Goal: Task Accomplishment & Management: Manage account settings

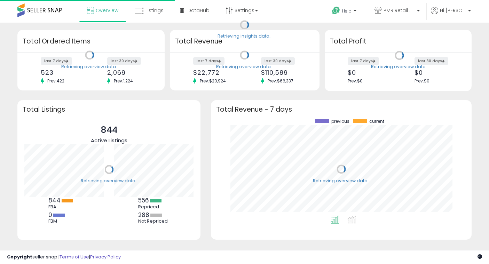
scroll to position [97, 247]
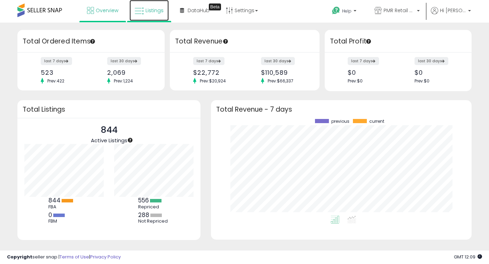
click at [148, 13] on span "Listings" at bounding box center [155, 10] width 18 height 7
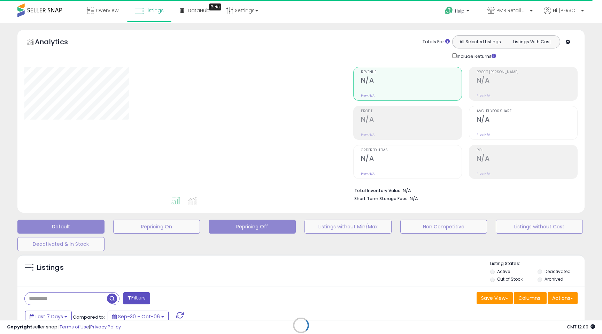
click at [245, 225] on button "Repricing Off" at bounding box center [252, 226] width 87 height 14
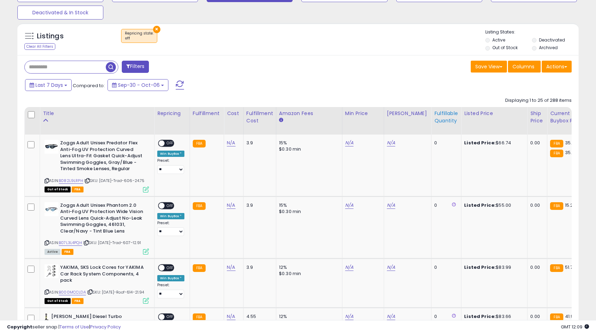
scroll to position [143, 326]
click at [439, 119] on div "Fulfillable Quantity" at bounding box center [447, 117] width 24 height 15
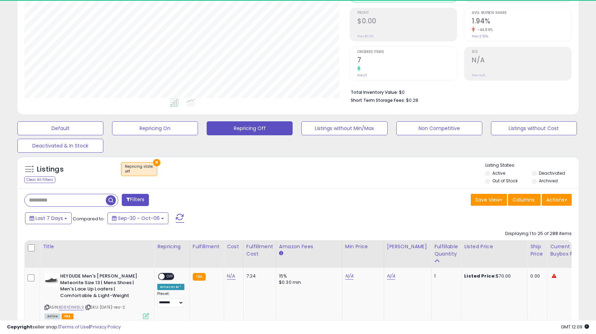
scroll to position [231, 0]
